Goal: Transaction & Acquisition: Purchase product/service

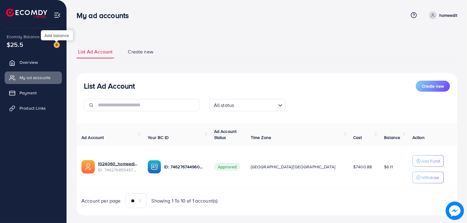
click at [56, 45] on img at bounding box center [57, 45] width 6 height 6
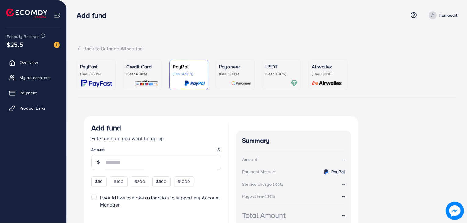
click at [148, 73] on p "(Fee: 4.00%)" at bounding box center [142, 73] width 32 height 5
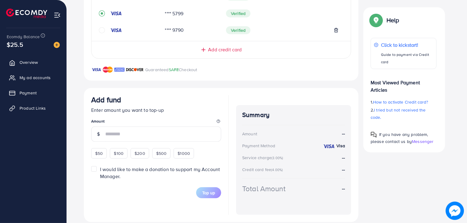
scroll to position [178, 0]
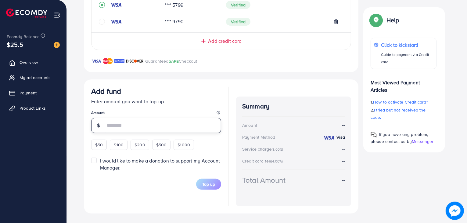
click at [148, 127] on input "number" at bounding box center [163, 125] width 116 height 15
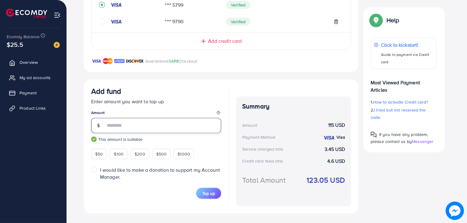
type input "***"
click at [310, 88] on div "Summary Amount 115 USD Payment Method Visa Service charge (3.00%) 3.45 USD Cred…" at bounding box center [293, 146] width 115 height 119
click at [215, 193] on span "Top up" at bounding box center [208, 193] width 13 height 6
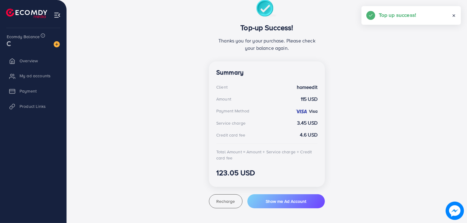
scroll to position [116, 0]
